Goal: Transaction & Acquisition: Purchase product/service

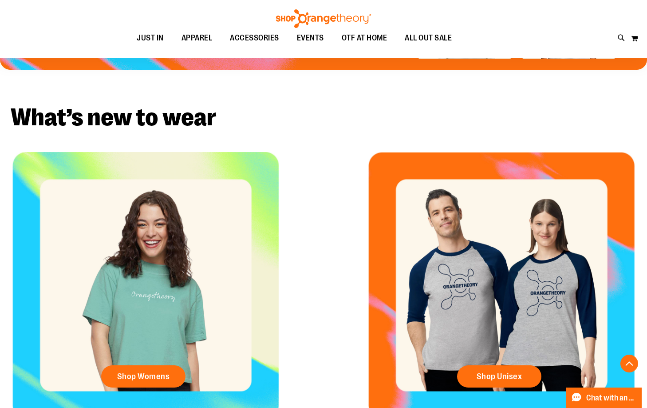
scroll to position [310, 0]
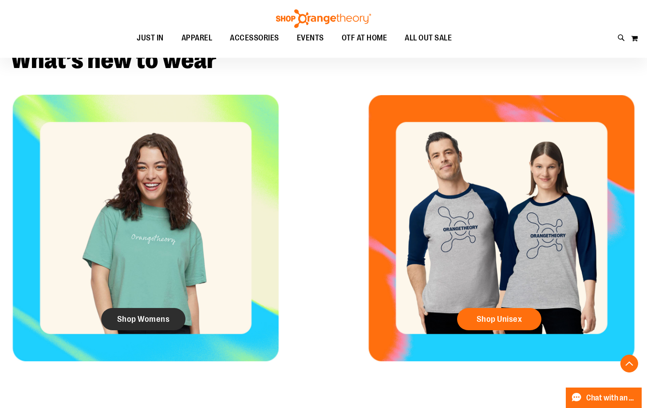
click at [171, 316] on link "Shop Womens" at bounding box center [143, 319] width 84 height 22
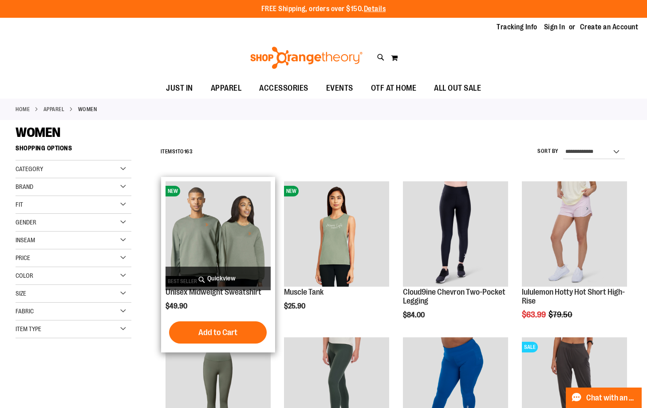
click at [237, 240] on img "product" at bounding box center [218, 233] width 105 height 105
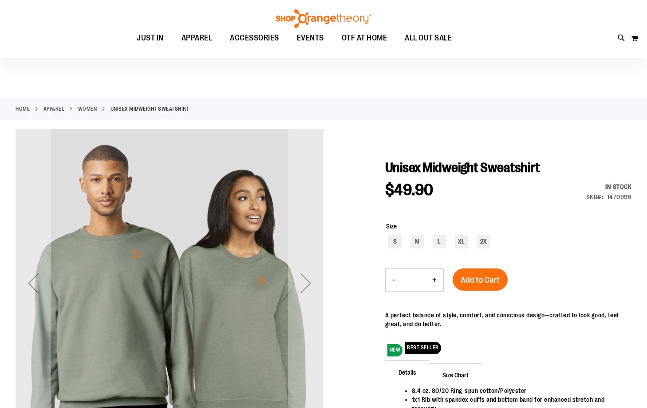
scroll to position [88, 0]
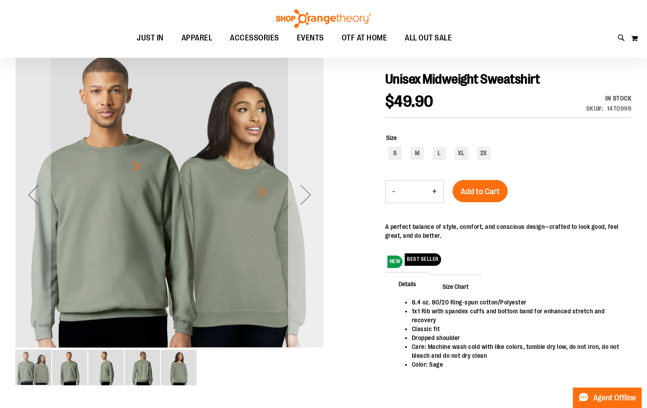
click at [298, 222] on div "Next" at bounding box center [306, 194] width 36 height 308
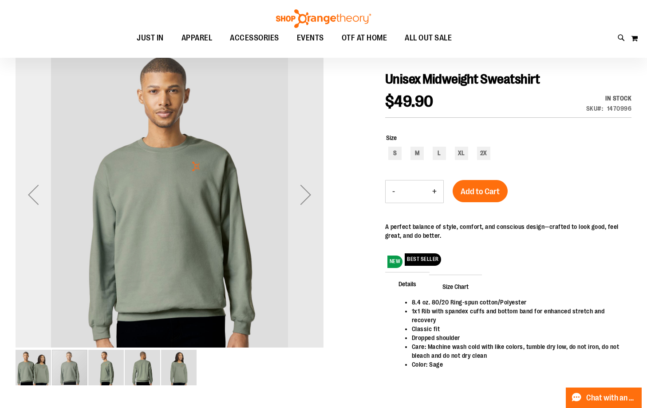
click at [35, 184] on div "Previous" at bounding box center [34, 195] width 36 height 36
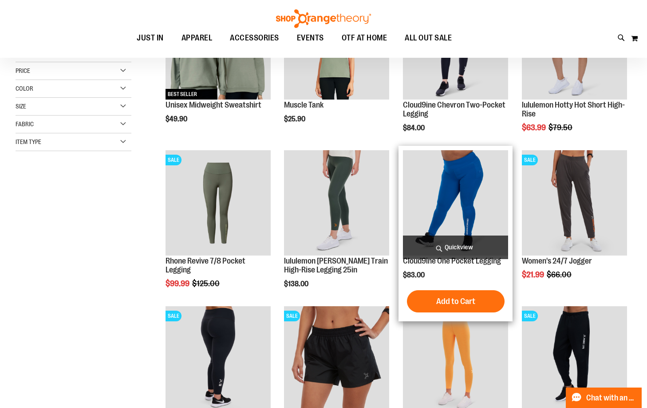
scroll to position [41, 0]
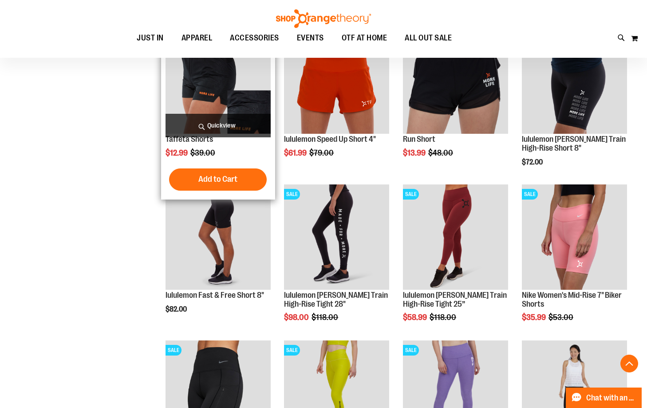
scroll to position [532, 0]
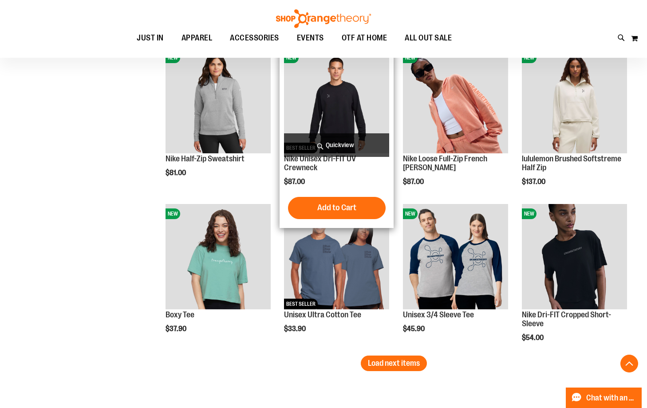
scroll to position [1110, 0]
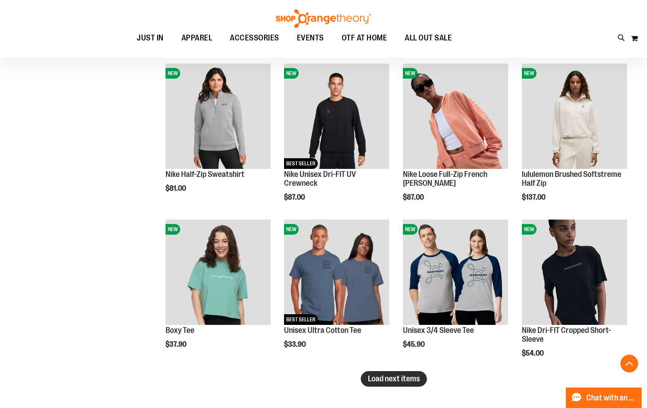
click at [401, 376] on span "Load next items" at bounding box center [394, 378] width 52 height 9
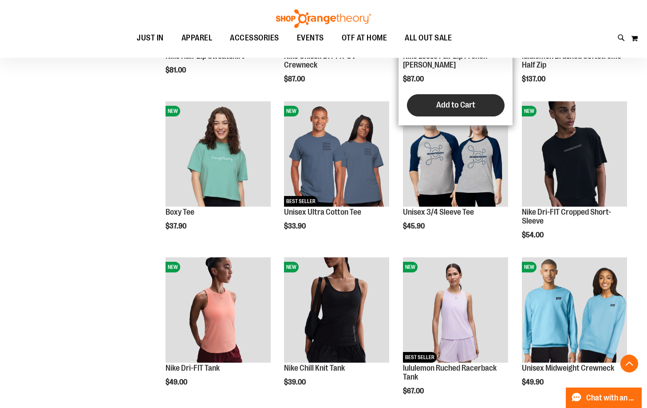
scroll to position [1243, 0]
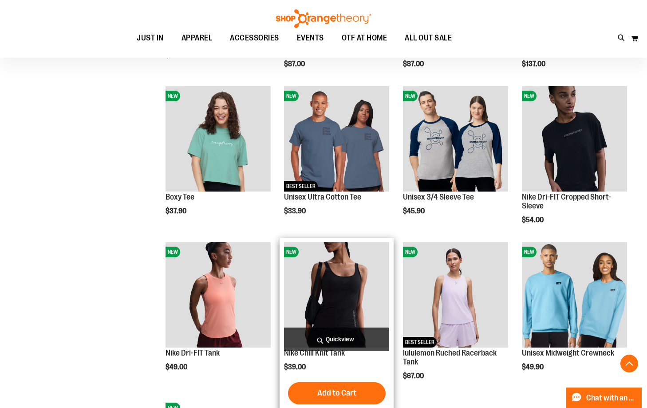
click at [357, 260] on img "product" at bounding box center [336, 294] width 105 height 105
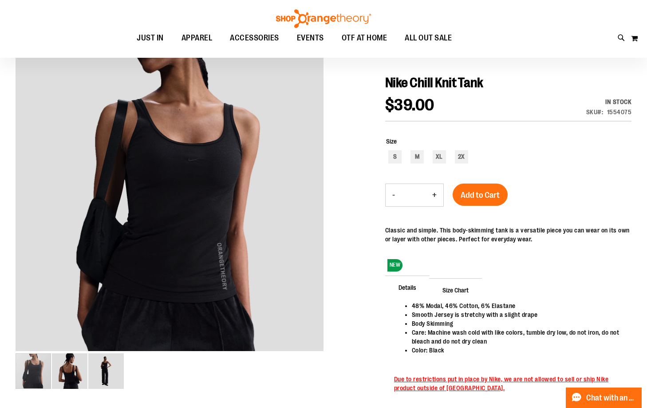
scroll to position [88, 0]
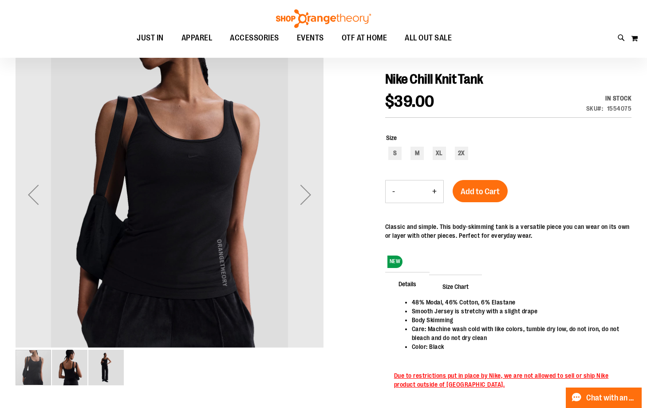
click at [70, 373] on img "image 2 of 3" at bounding box center [70, 367] width 36 height 36
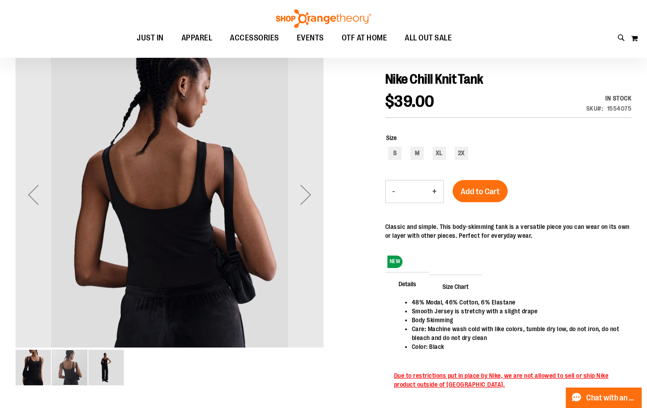
click at [99, 366] on img "image 3 of 3" at bounding box center [106, 367] width 36 height 36
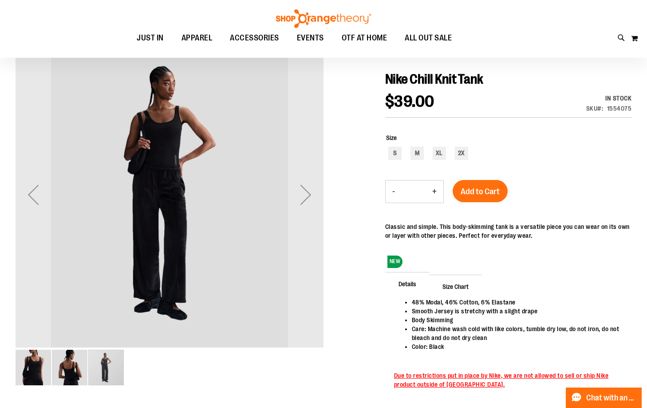
click at [38, 361] on img "image 1 of 3" at bounding box center [34, 367] width 36 height 36
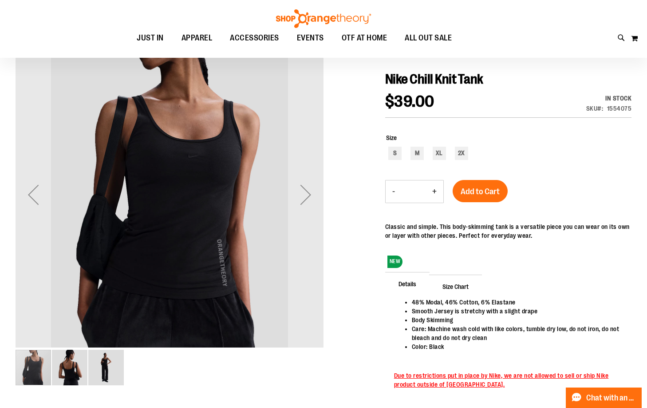
click at [71, 367] on img "image 2 of 3" at bounding box center [70, 367] width 36 height 36
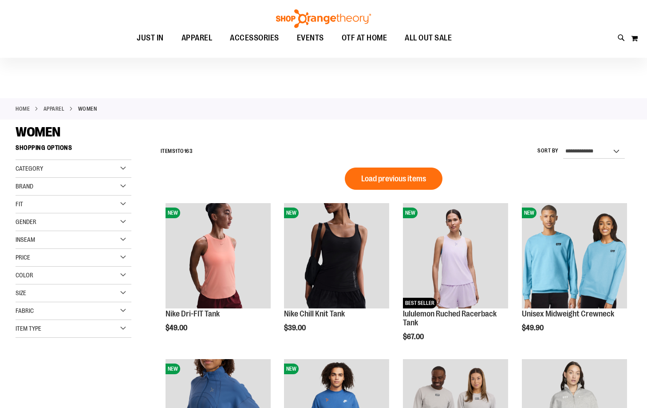
scroll to position [133, 0]
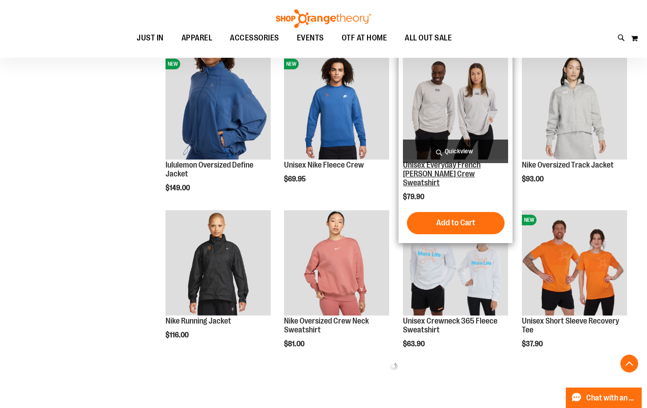
scroll to position [310, 0]
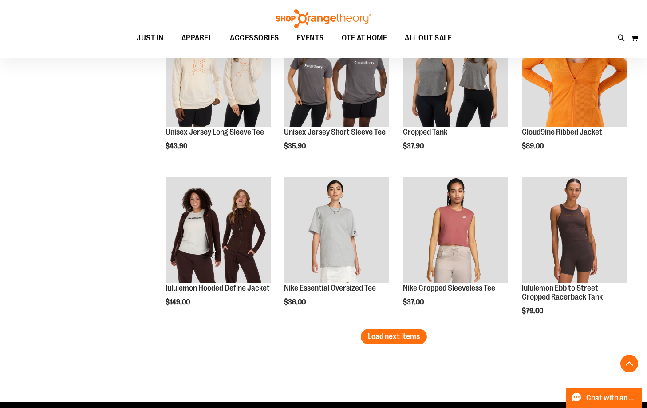
scroll to position [1287, 0]
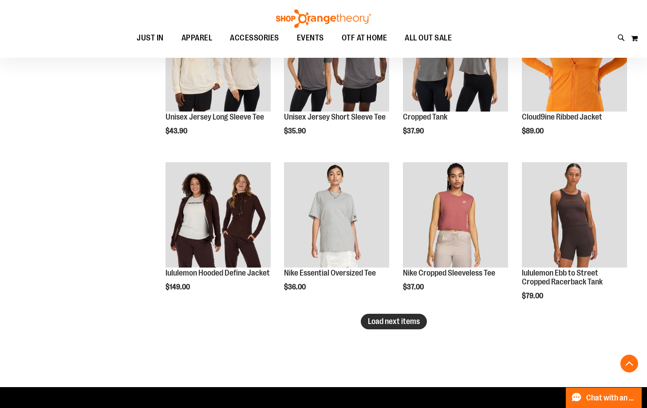
click at [404, 321] on span "Load next items" at bounding box center [394, 321] width 52 height 9
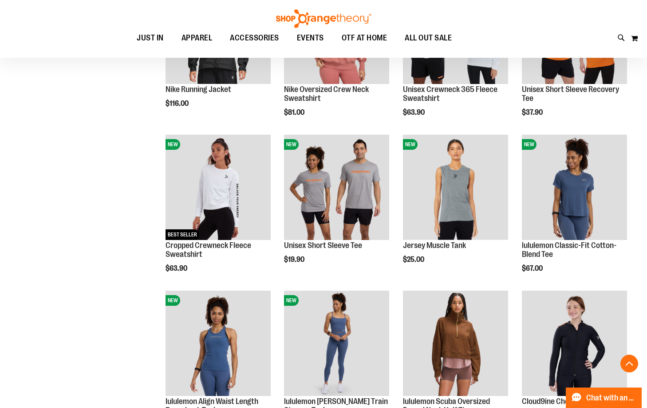
scroll to position [399, 0]
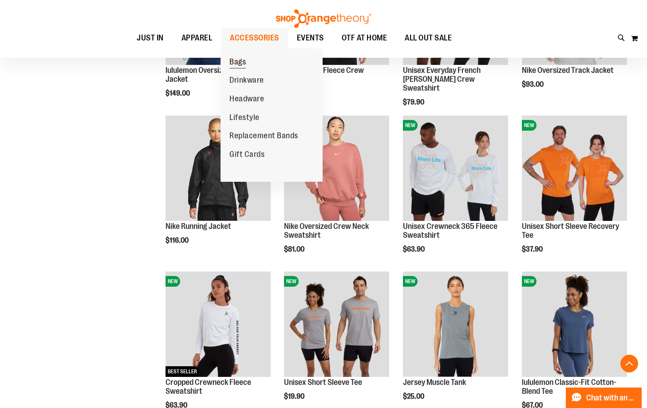
click at [241, 62] on span "Bags" at bounding box center [238, 62] width 16 height 11
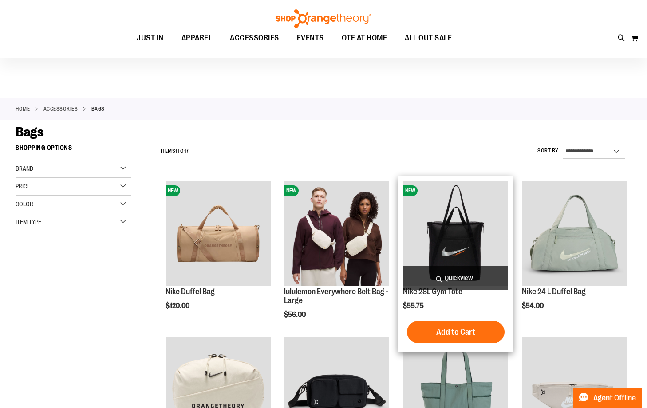
scroll to position [177, 0]
